Goal: Task Accomplishment & Management: Use online tool/utility

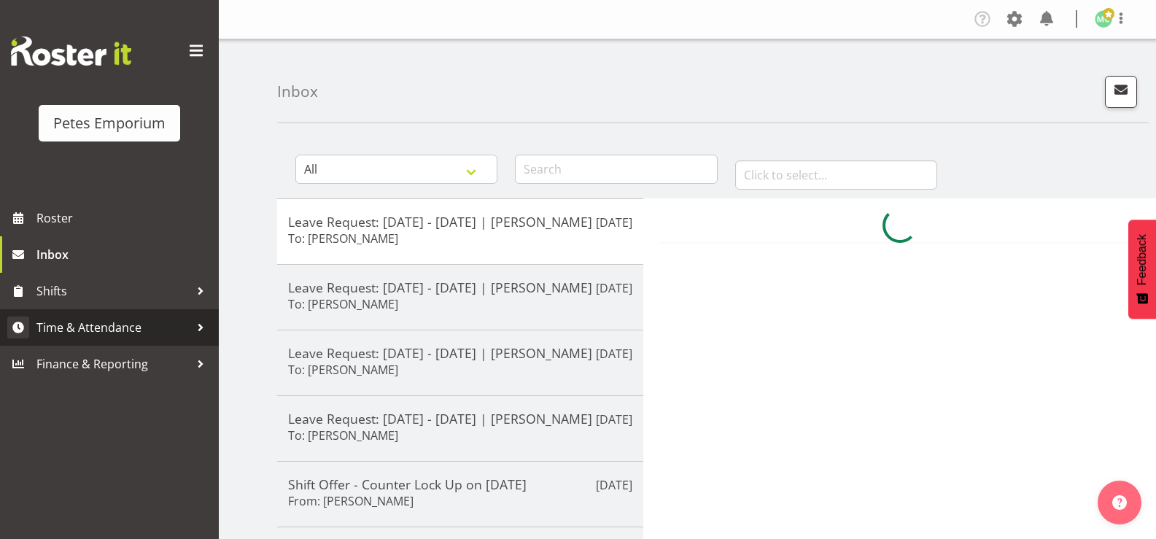
click at [149, 335] on span "Time & Attendance" at bounding box center [112, 328] width 153 height 22
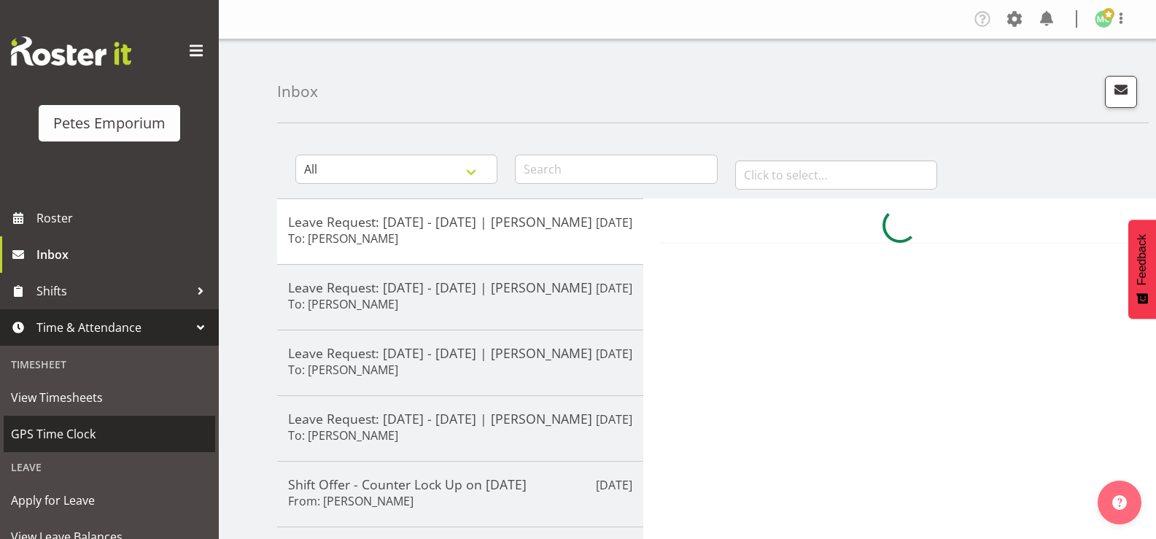
click at [128, 429] on span "GPS Time Clock" at bounding box center [109, 434] width 197 height 22
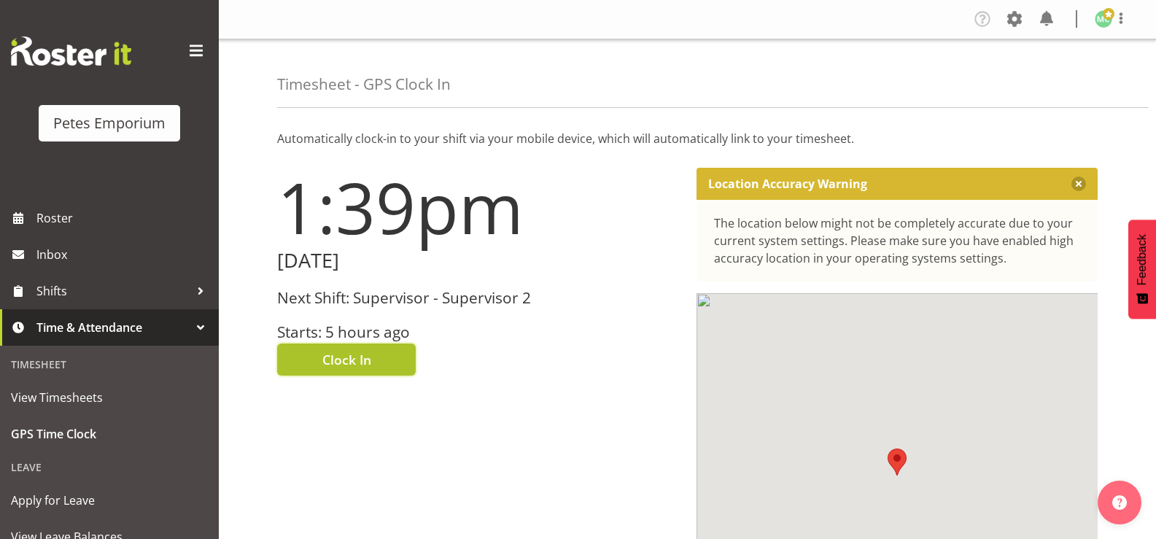
click at [387, 366] on button "Clock In" at bounding box center [346, 360] width 139 height 32
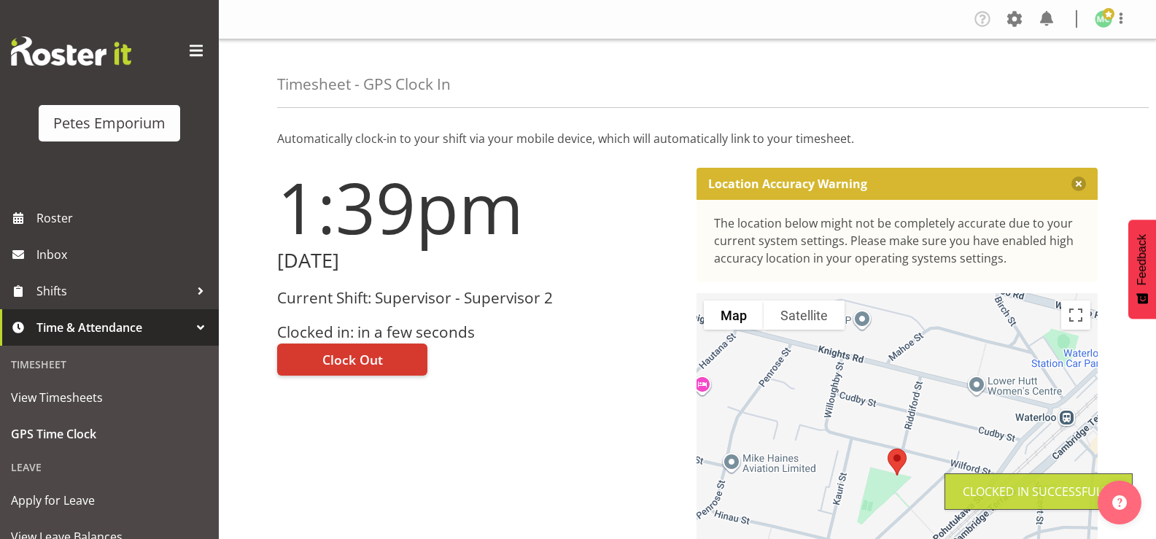
click at [1112, 24] on figure at bounding box center [1104, 19] width 18 height 18
click at [1070, 86] on link "Log Out" at bounding box center [1060, 76] width 140 height 26
